Goal: Find specific page/section

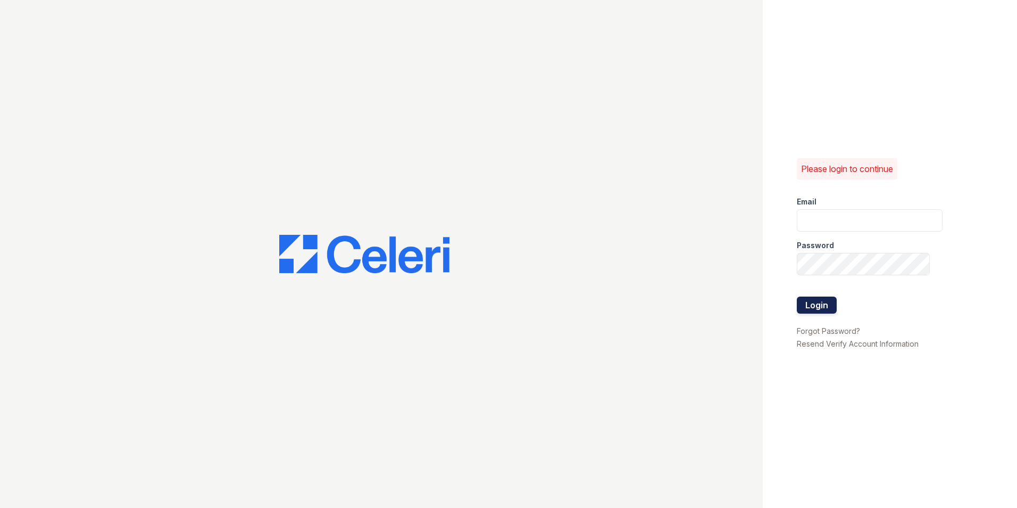
type input "springparc.pm@cafmanagement.com"
click at [805, 305] on button "Login" at bounding box center [817, 304] width 40 height 17
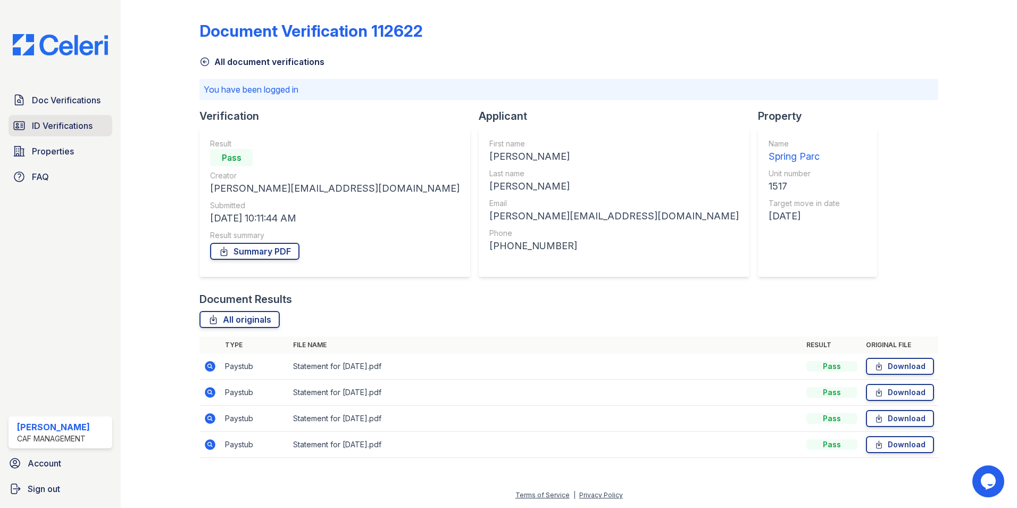
click at [54, 122] on span "ID Verifications" at bounding box center [62, 125] width 61 height 13
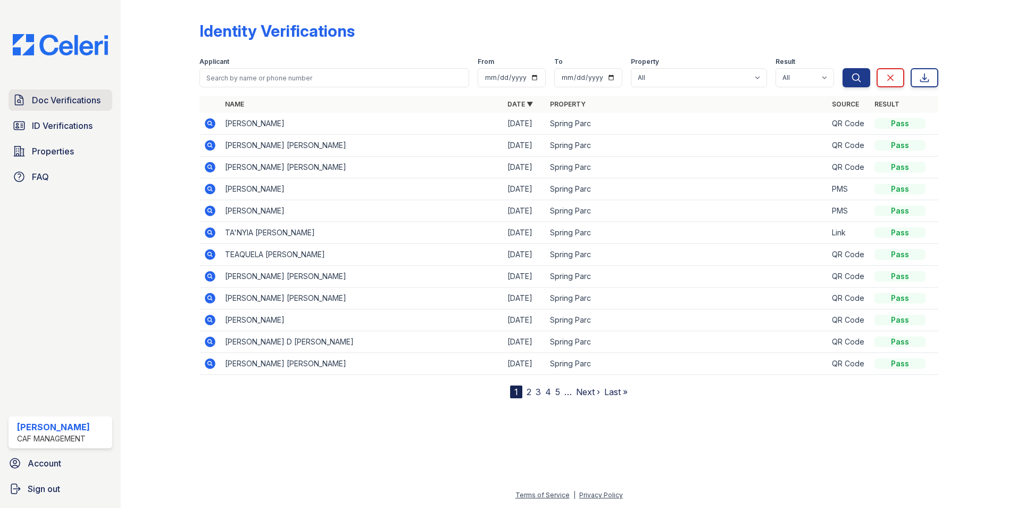
click at [67, 101] on span "Doc Verifications" at bounding box center [66, 100] width 69 height 13
